Goal: Find specific fact: Find specific fact

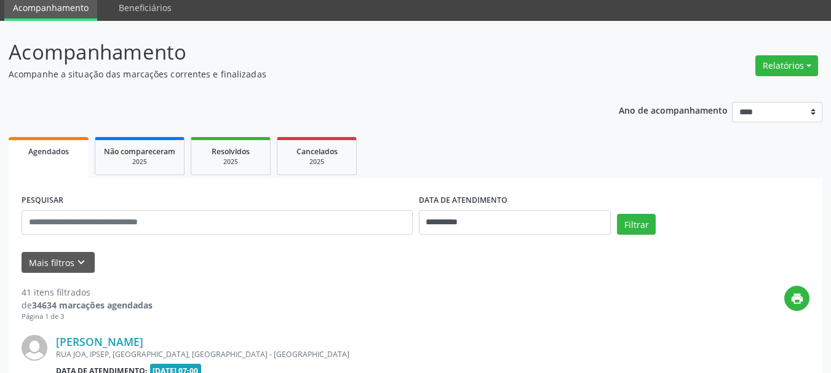
scroll to position [47, 0]
click at [78, 259] on icon "keyboard_arrow_down" at bounding box center [81, 263] width 14 height 14
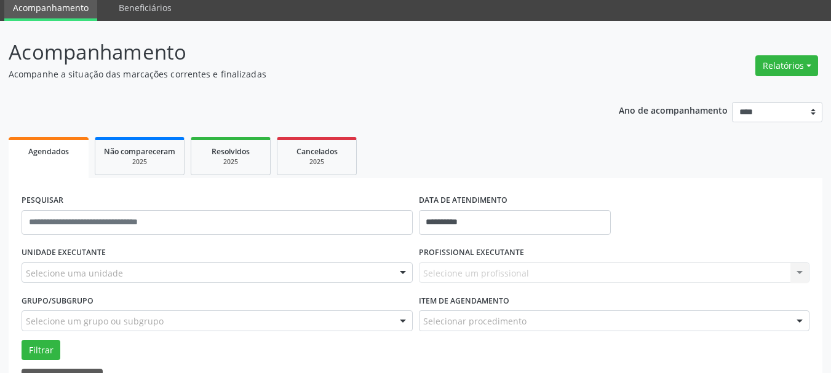
drag, startPoint x: 89, startPoint y: 269, endPoint x: 91, endPoint y: 278, distance: 9.6
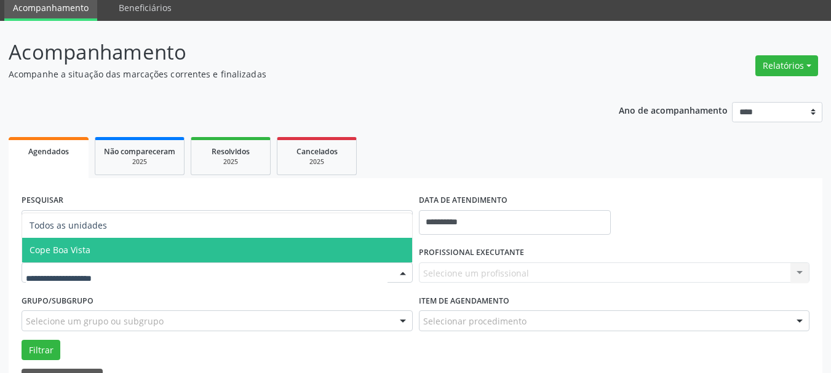
drag, startPoint x: 94, startPoint y: 253, endPoint x: 143, endPoint y: 250, distance: 50.0
click at [95, 253] on span "Cope Boa Vista" at bounding box center [217, 250] width 390 height 25
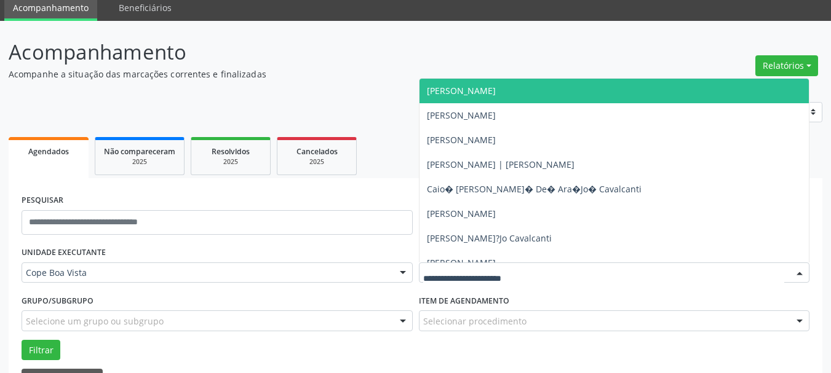
scroll to position [185, 0]
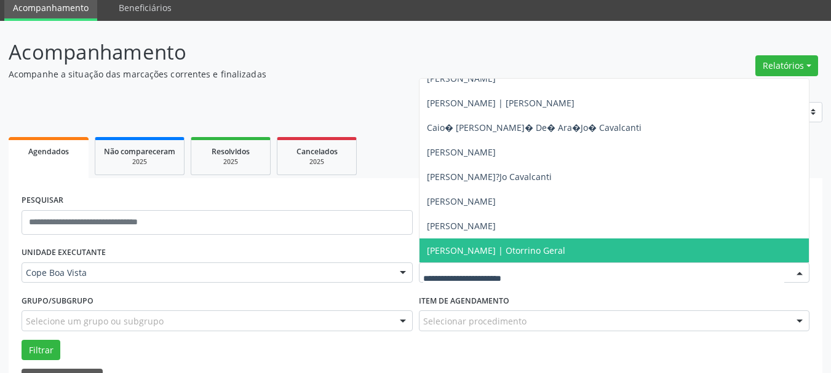
click at [509, 245] on span "[PERSON_NAME] | Otorrino Geral" at bounding box center [615, 251] width 390 height 25
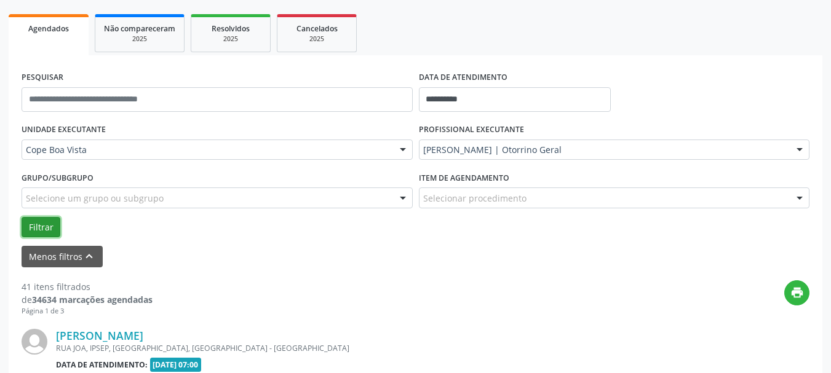
click at [41, 222] on button "Filtrar" at bounding box center [41, 227] width 39 height 21
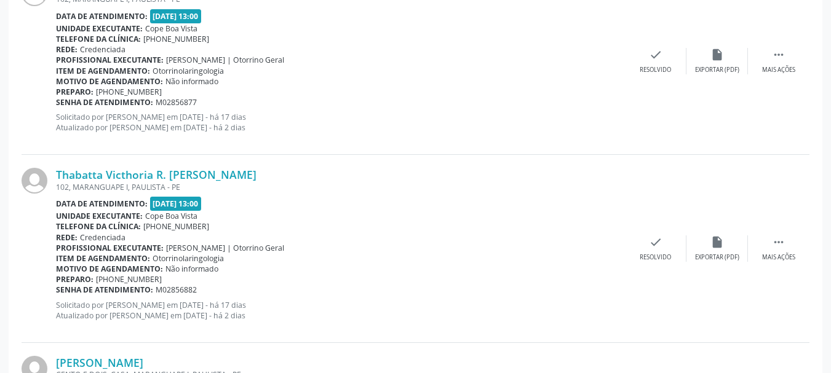
scroll to position [1274, 0]
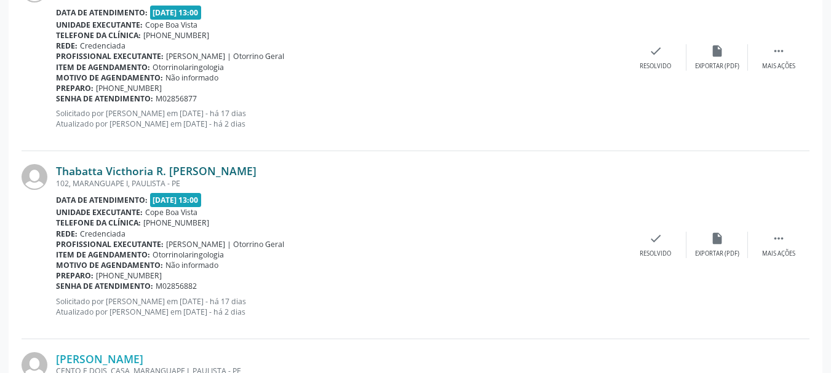
click at [119, 166] on link "Thabatta Victhoria R. [PERSON_NAME]" at bounding box center [156, 171] width 201 height 14
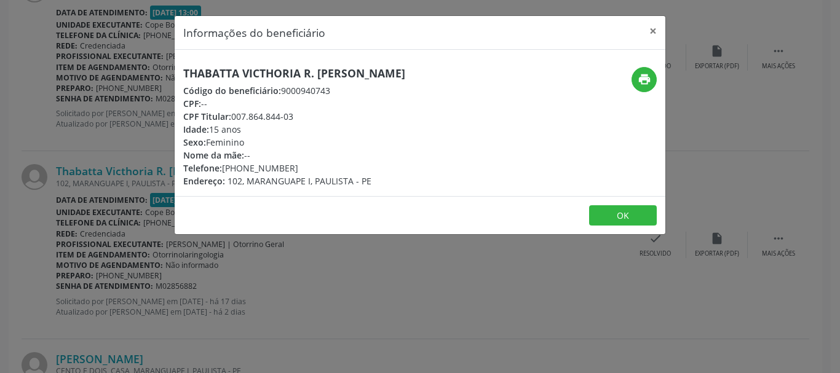
click at [266, 76] on h5 "Thabatta Victhoria R. [PERSON_NAME]" at bounding box center [294, 73] width 222 height 13
click at [268, 73] on h5 "Thabatta Victhoria R. [PERSON_NAME]" at bounding box center [294, 73] width 222 height 13
copy div "Thabatta Victhoria R. [PERSON_NAME]"
drag, startPoint x: 142, startPoint y: 145, endPoint x: 136, endPoint y: 143, distance: 6.4
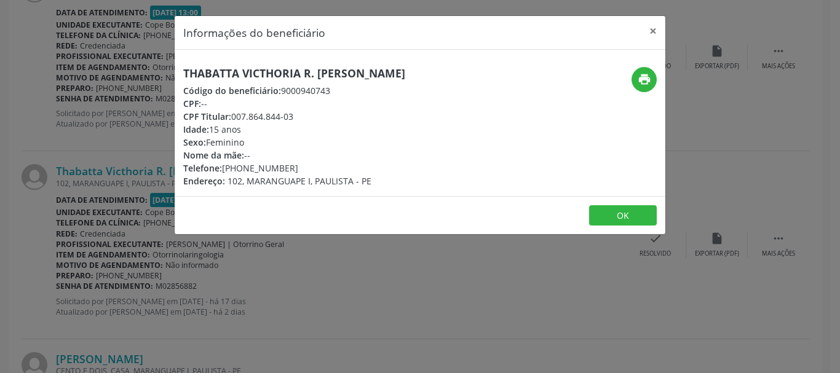
click at [141, 145] on div "Informações do beneficiário × Thabatta Victhoria R. [PERSON_NAME] Código do ben…" at bounding box center [420, 186] width 840 height 373
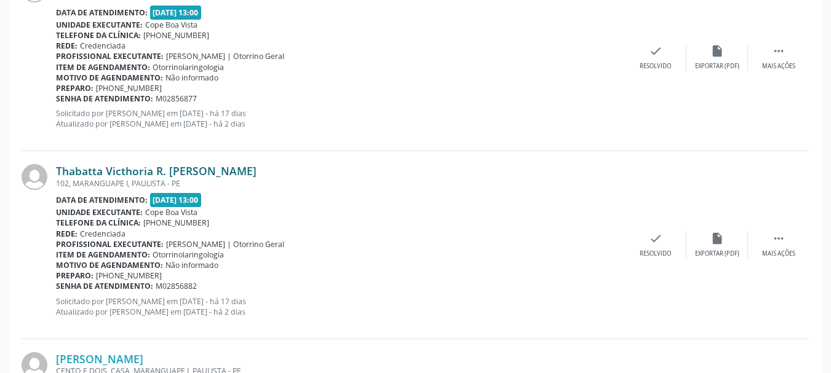
click at [125, 175] on link "Thabatta Victhoria R. [PERSON_NAME]" at bounding box center [156, 171] width 201 height 14
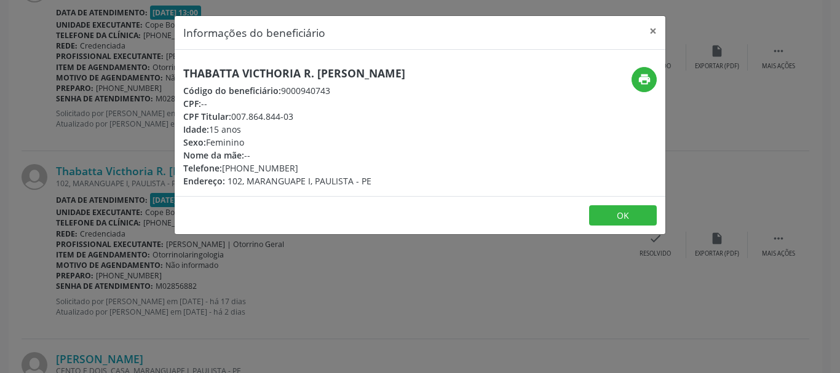
drag, startPoint x: 225, startPoint y: 171, endPoint x: 292, endPoint y: 165, distance: 67.3
click at [292, 165] on div "Telefone: [PHONE_NUMBER]" at bounding box center [294, 168] width 222 height 13
copy div "[PHONE_NUMBER]"
click at [604, 210] on button "OK" at bounding box center [623, 215] width 68 height 21
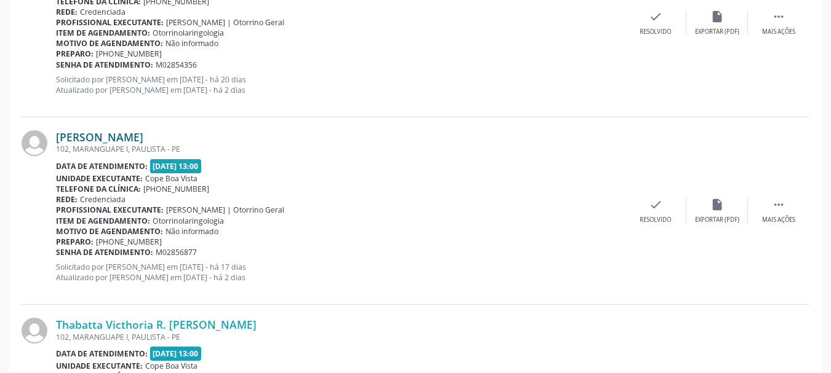
scroll to position [1089, 0]
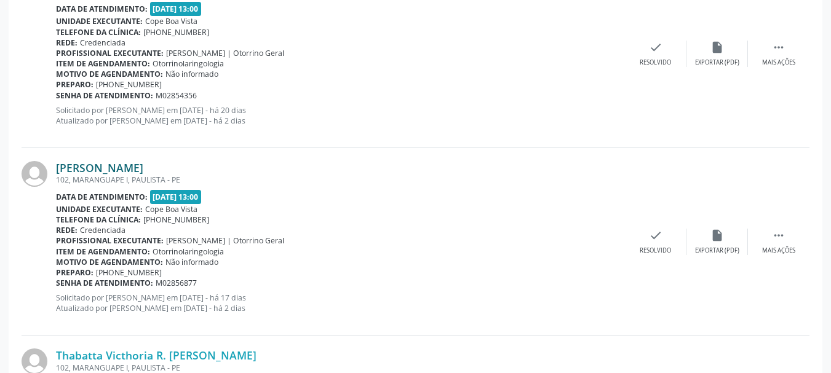
click at [130, 167] on link "[PERSON_NAME]" at bounding box center [99, 168] width 87 height 14
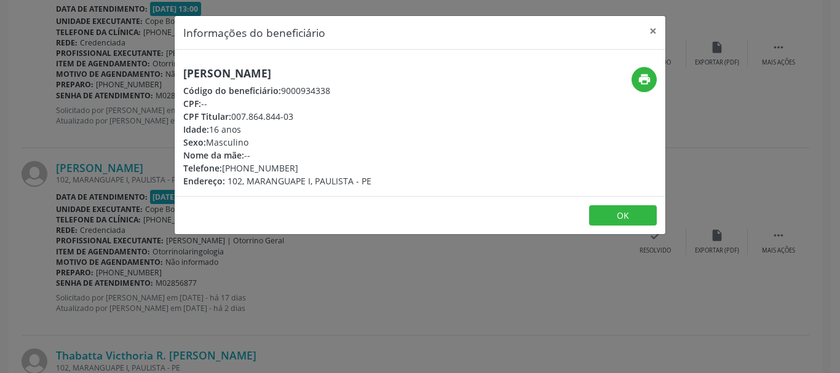
click at [267, 77] on h5 "[PERSON_NAME]" at bounding box center [277, 73] width 188 height 13
copy div "[PERSON_NAME]"
copy div "[PHONE_NUMBER]"
drag, startPoint x: 225, startPoint y: 164, endPoint x: 300, endPoint y: 164, distance: 75.7
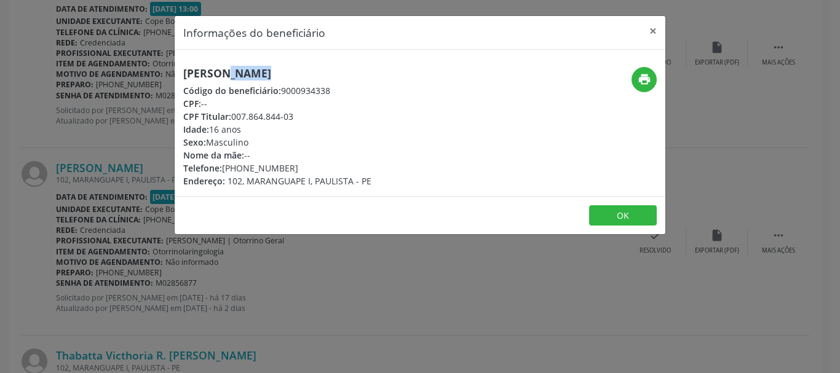
click at [300, 164] on div "Telefone: [PHONE_NUMBER]" at bounding box center [277, 168] width 188 height 13
click at [614, 212] on button "OK" at bounding box center [623, 215] width 68 height 21
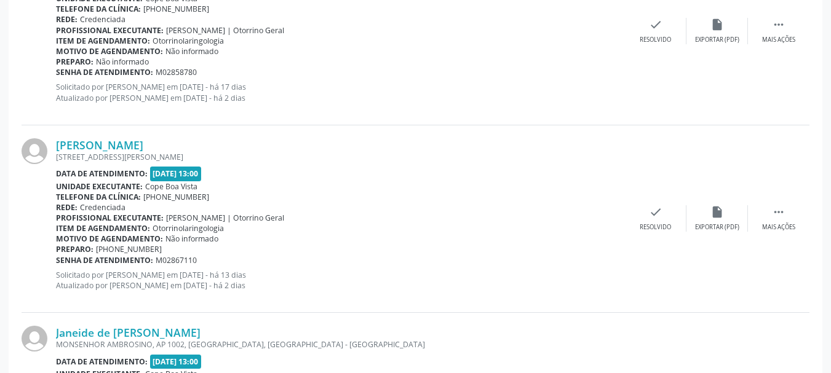
scroll to position [1889, 0]
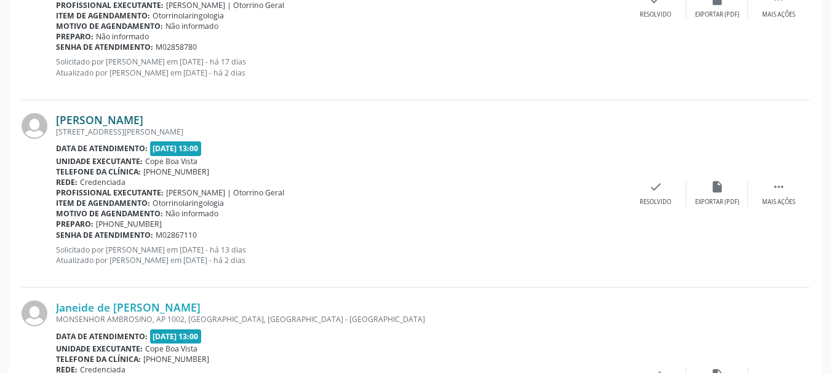
click at [110, 121] on link "[PERSON_NAME]" at bounding box center [99, 120] width 87 height 14
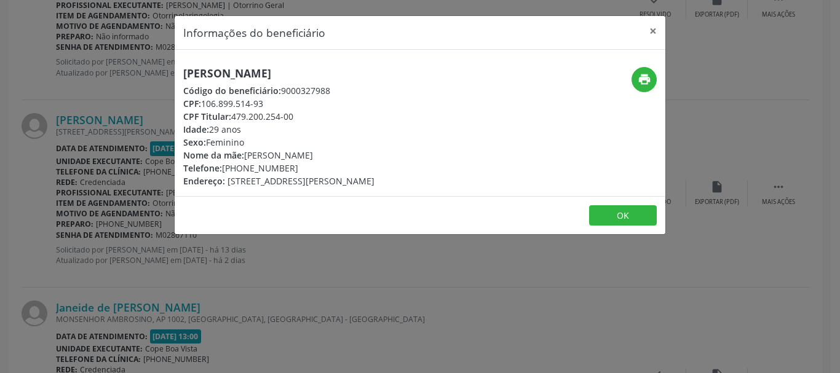
click at [244, 77] on h5 "[PERSON_NAME]" at bounding box center [278, 73] width 191 height 13
copy div "[PERSON_NAME]"
drag, startPoint x: 226, startPoint y: 172, endPoint x: 306, endPoint y: 161, distance: 81.3
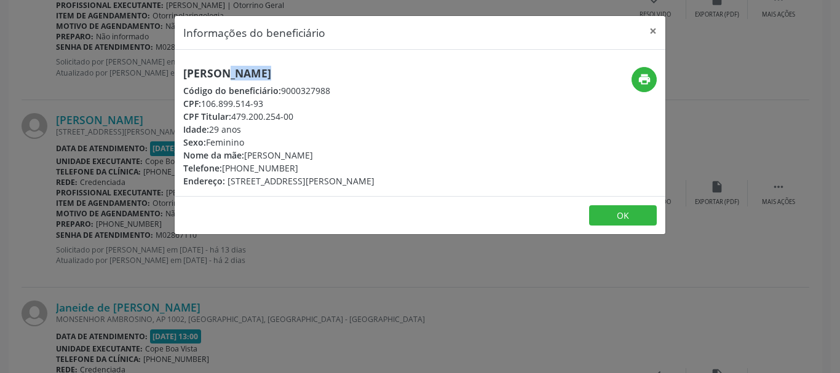
click at [306, 164] on div "Telefone: [PHONE_NUMBER]" at bounding box center [278, 168] width 191 height 13
copy div "81) 99110-7966"
copy div "[PERSON_NAME]"
drag, startPoint x: 248, startPoint y: 156, endPoint x: 364, endPoint y: 150, distance: 115.8
click at [364, 151] on div "Nome da mãe: [PERSON_NAME]" at bounding box center [278, 155] width 191 height 13
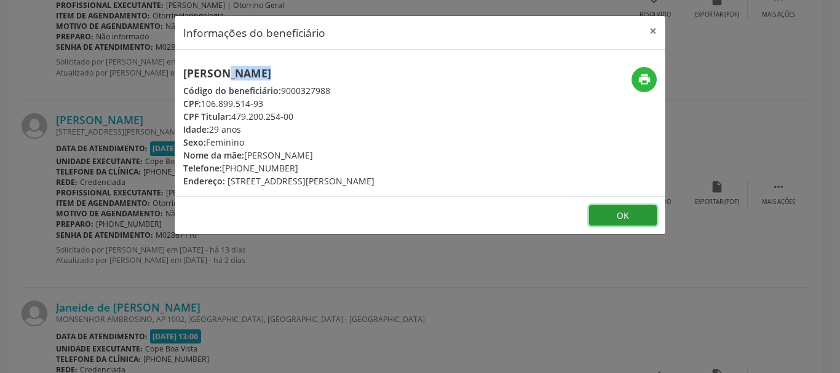
click at [603, 216] on button "OK" at bounding box center [623, 215] width 68 height 21
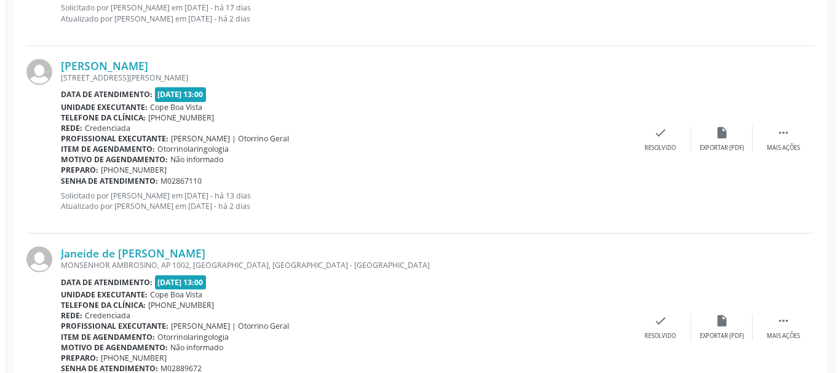
scroll to position [2012, 0]
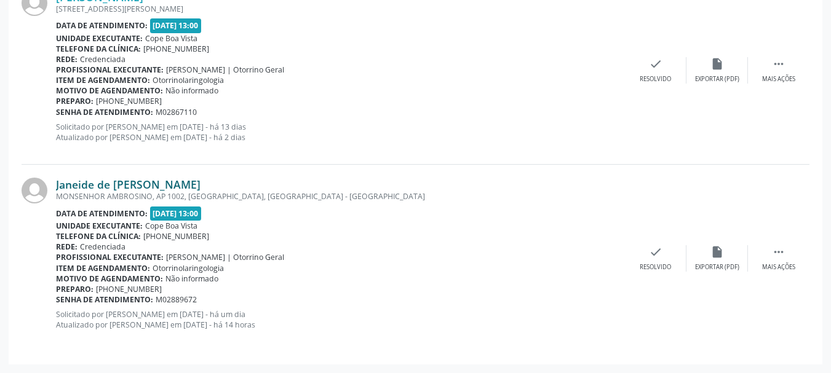
click at [118, 186] on link "Janeide de [PERSON_NAME]" at bounding box center [128, 185] width 145 height 14
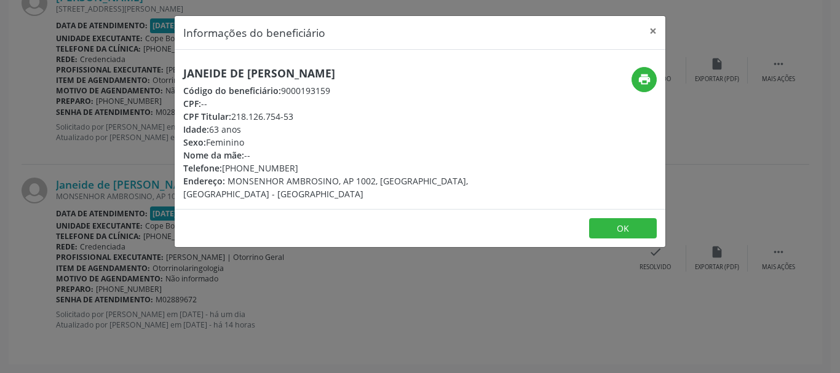
click at [284, 73] on h5 "Janeide de [PERSON_NAME]" at bounding box center [338, 73] width 310 height 13
copy div "Janeide de [PERSON_NAME]"
copy span "MONSENHOR AMBROSINO, AP 1002, [GEOGRAPHIC_DATA], [GEOGRAPHIC_DATA] - [GEOGRAPHI…"
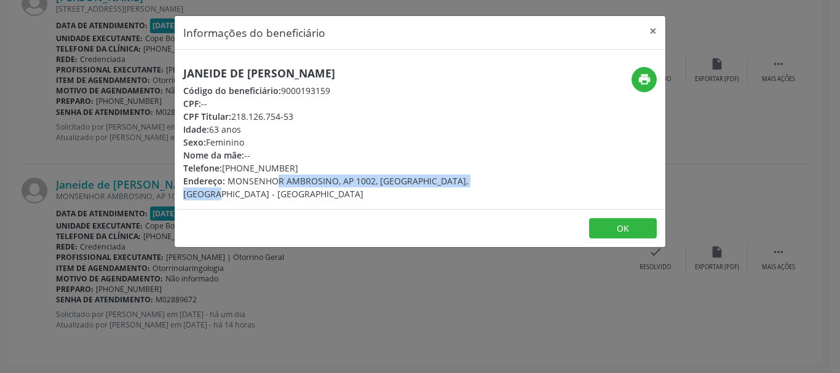
drag, startPoint x: 230, startPoint y: 182, endPoint x: 456, endPoint y: 181, distance: 225.8
click at [456, 181] on div "Janeide de [PERSON_NAME] Código do beneficiário: 9000193159 CPF: -- CPF Titular…" at bounding box center [338, 133] width 327 height 133
